Goal: Find specific page/section

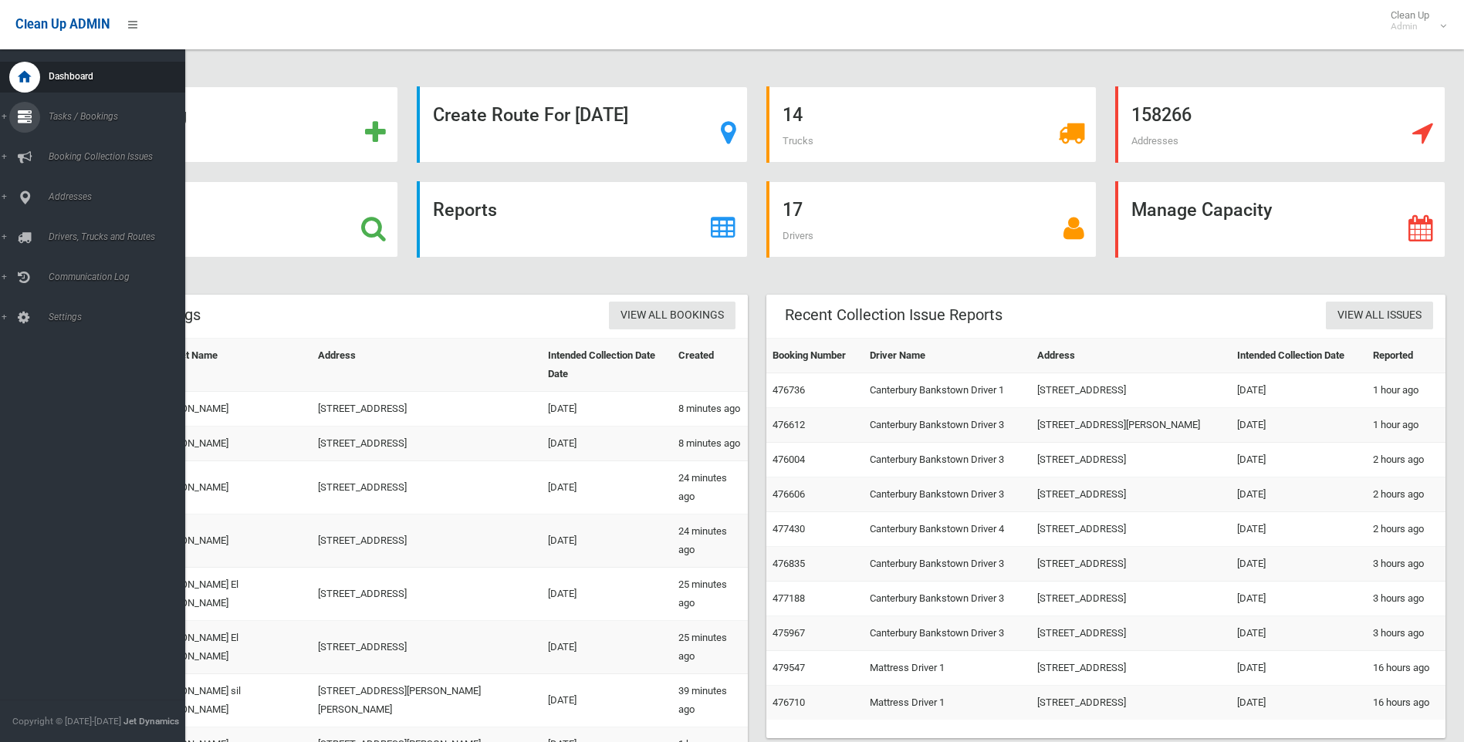
click at [29, 115] on icon at bounding box center [25, 117] width 14 height 31
click at [59, 232] on span "Search" at bounding box center [114, 230] width 140 height 11
click at [19, 119] on icon at bounding box center [25, 117] width 14 height 31
click at [67, 223] on link "Search" at bounding box center [98, 230] width 197 height 22
click at [25, 194] on icon at bounding box center [25, 197] width 14 height 31
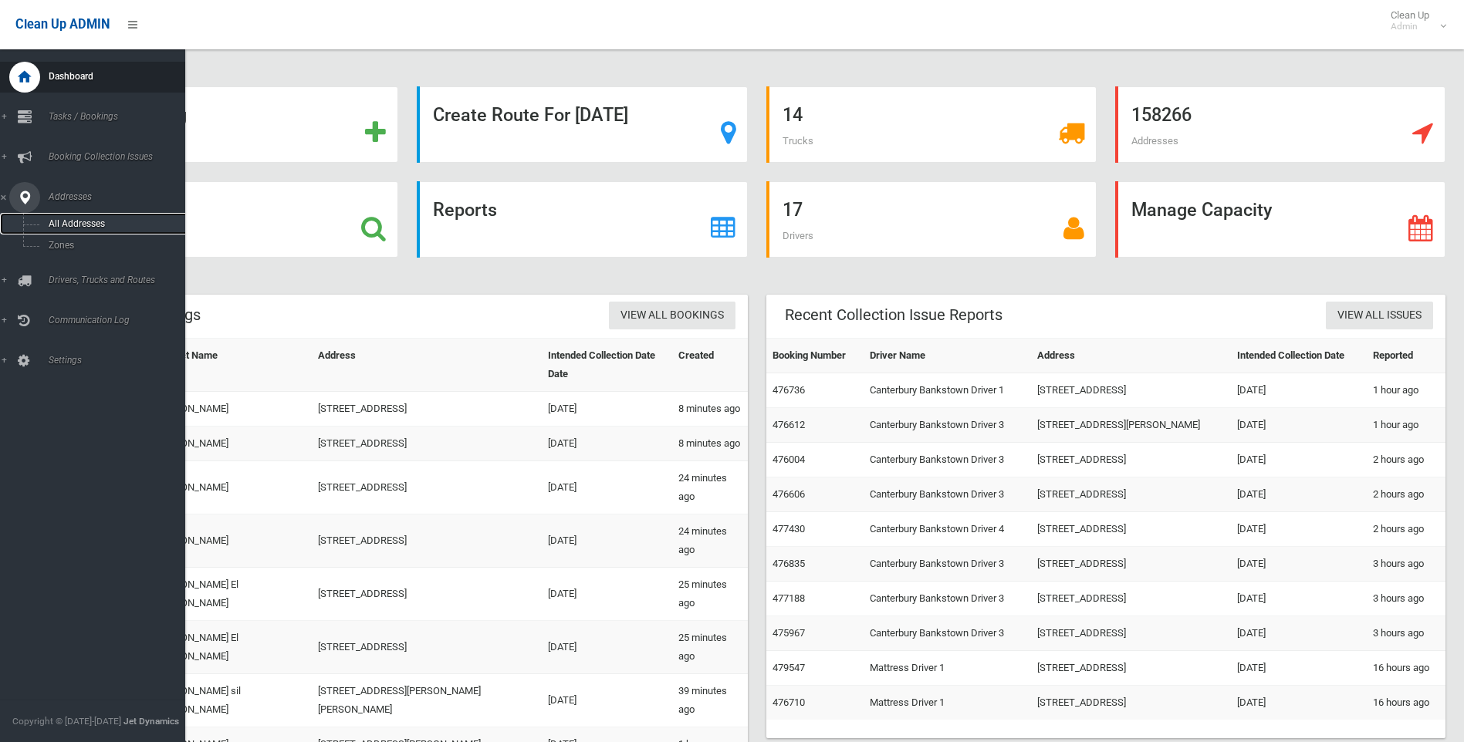
click at [49, 222] on span "All Addresses" at bounding box center [114, 223] width 140 height 11
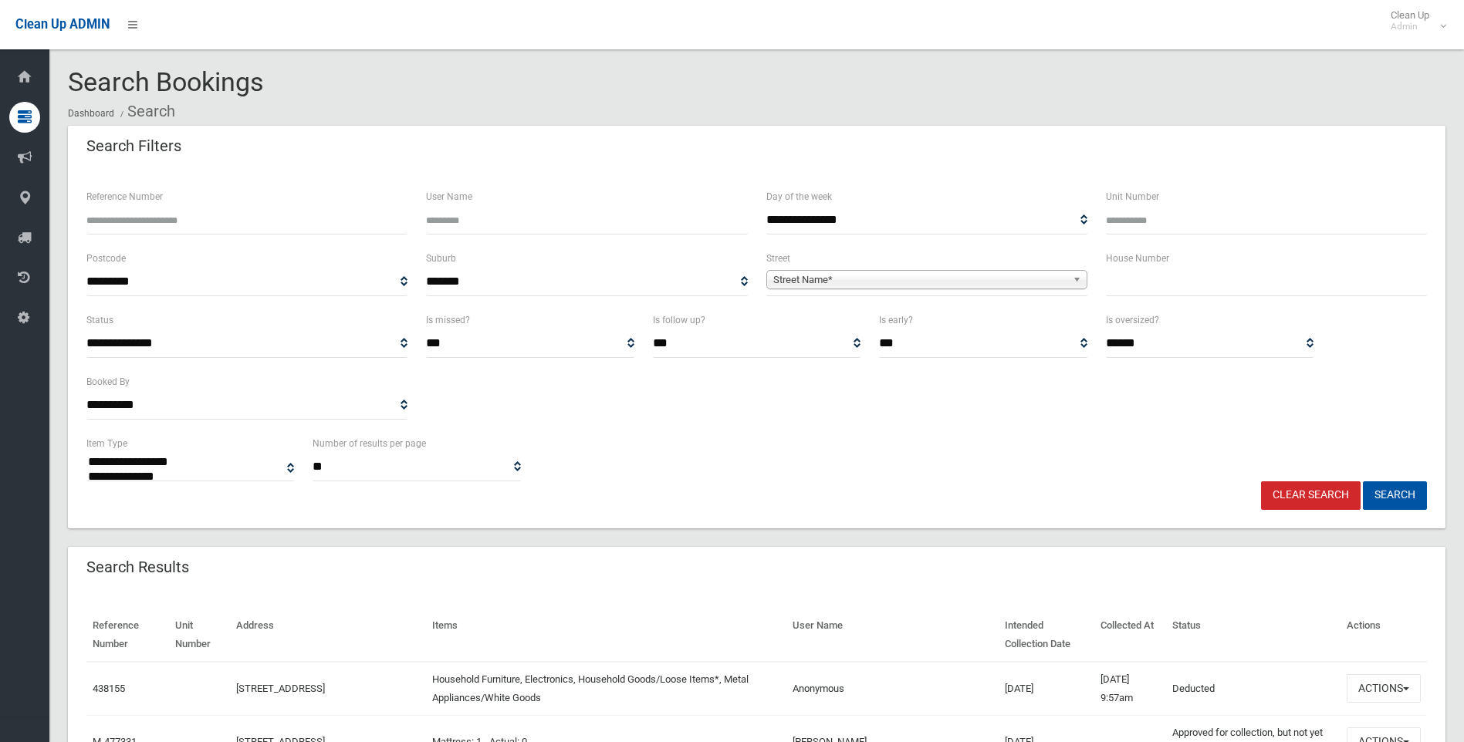
select select
